Goal: Information Seeking & Learning: Check status

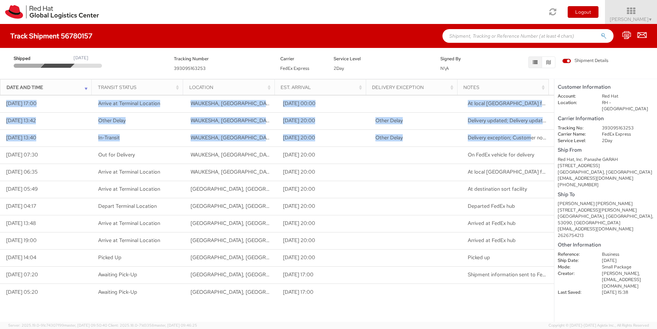
drag, startPoint x: 527, startPoint y: 138, endPoint x: 554, endPoint y: 137, distance: 27.1
click at [554, 137] on div "Loading tracking information. Please, wait... Date and Time Transit Status Loca…" at bounding box center [277, 208] width 554 height 226
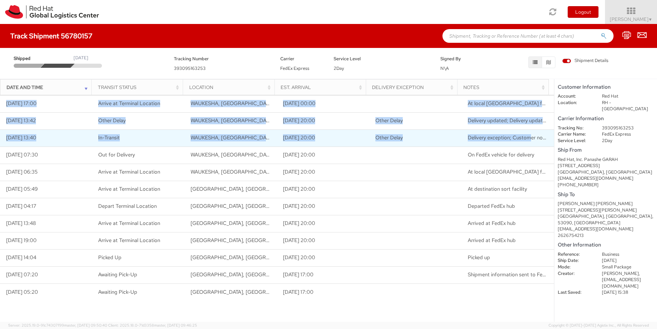
click at [533, 137] on span "Delivery exception; Customer not available or business closed" at bounding box center [539, 137] width 142 height 7
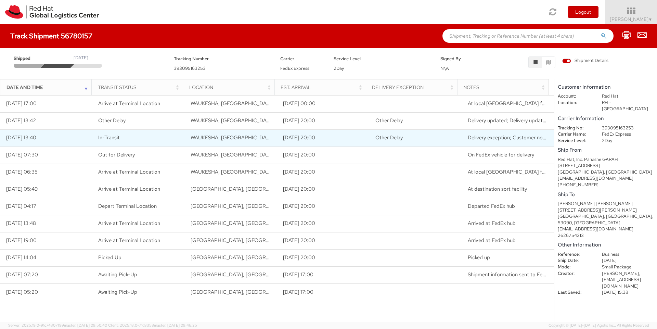
click at [523, 139] on span "Delivery exception; Customer not available or business closed" at bounding box center [539, 137] width 142 height 7
drag, startPoint x: 236, startPoint y: 138, endPoint x: 458, endPoint y: 137, distance: 222.0
click at [503, 132] on td "Delivery exception; Customer not available or business closed" at bounding box center [508, 137] width 92 height 17
drag, startPoint x: 503, startPoint y: 132, endPoint x: 504, endPoint y: 137, distance: 4.5
click at [504, 134] on td "Delivery exception; Customer not available or business closed" at bounding box center [508, 137] width 92 height 17
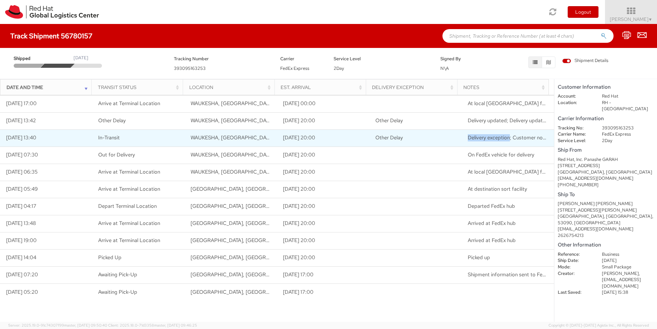
click at [503, 138] on span "Delivery exception; Customer not available or business closed" at bounding box center [539, 137] width 142 height 7
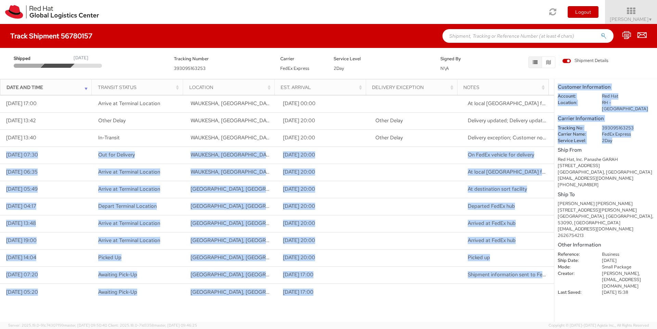
drag, startPoint x: 540, startPoint y: 138, endPoint x: 554, endPoint y: 139, distance: 13.4
click at [554, 139] on div "Loading tracking information. Please, wait... Date and Time Transit Status Loca…" at bounding box center [277, 208] width 554 height 226
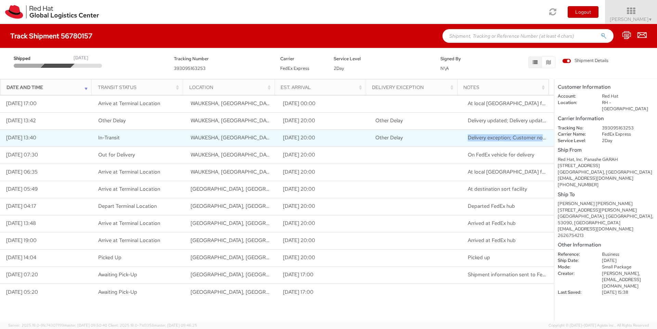
drag, startPoint x: 532, startPoint y: 139, endPoint x: 452, endPoint y: 143, distance: 80.8
click at [452, 143] on tr "[DATE] 13:40 In-Transit WAUKESHA, [GEOGRAPHIC_DATA], [GEOGRAPHIC_DATA] [DATE] 2…" at bounding box center [277, 137] width 554 height 17
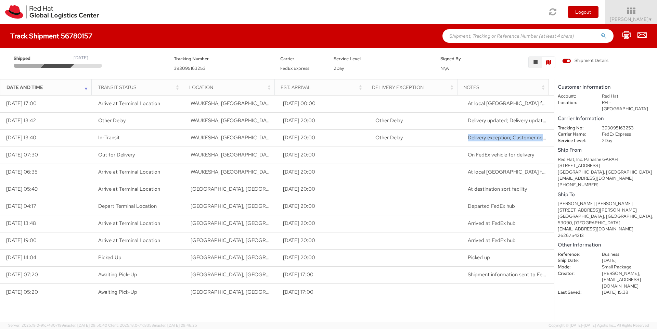
drag, startPoint x: 549, startPoint y: 63, endPoint x: 389, endPoint y: 63, distance: 160.1
click at [389, 63] on div "Shipped [DATE] Tracking Number 393095163253 Carrier FedEx Express Service Level…" at bounding box center [328, 61] width 647 height 21
click at [459, 85] on tr "Date and Time Transit Status Location Est. Arrival Delivery Exception Notes" at bounding box center [274, 87] width 548 height 16
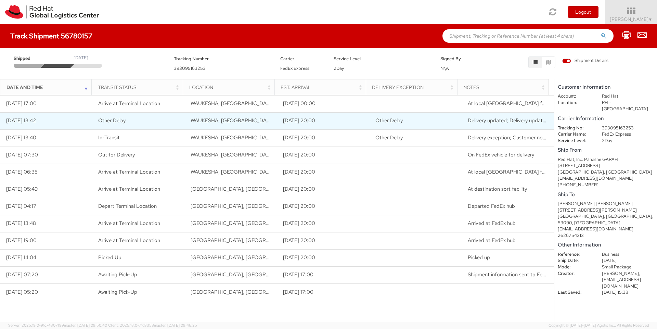
click at [503, 124] on span "Delivery updated; Delivery updated" at bounding box center [508, 120] width 81 height 7
drag, startPoint x: 508, startPoint y: 118, endPoint x: 544, endPoint y: 119, distance: 35.9
click at [544, 119] on td "Delivery updated; Delivery updated" at bounding box center [508, 120] width 92 height 17
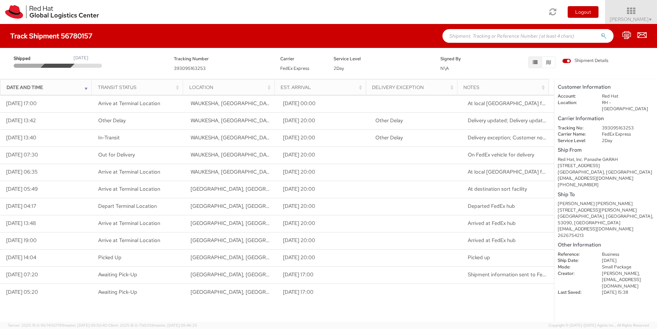
click at [185, 69] on span "393095163253" at bounding box center [190, 68] width 32 height 6
click at [185, 70] on span "393095163253" at bounding box center [190, 68] width 32 height 6
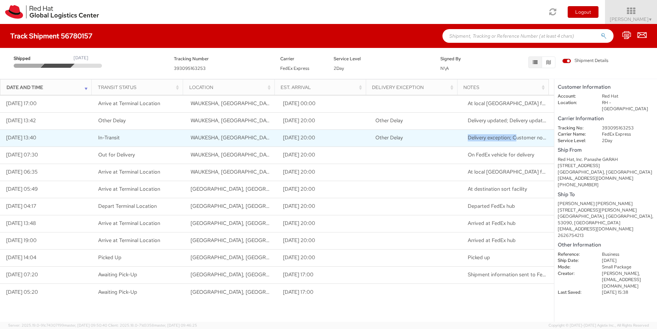
drag, startPoint x: 513, startPoint y: 137, endPoint x: 458, endPoint y: 140, distance: 54.5
click at [462, 140] on td "Delivery exception; Customer not available or business closed" at bounding box center [508, 137] width 92 height 17
click at [514, 137] on span "Delivery exception; Customer not available or business closed" at bounding box center [539, 137] width 142 height 7
drag, startPoint x: 508, startPoint y: 135, endPoint x: 546, endPoint y: 140, distance: 38.5
click at [546, 140] on span "Delivery exception; Customer not available or business closed" at bounding box center [539, 137] width 142 height 7
